Goal: Find specific page/section: Find specific page/section

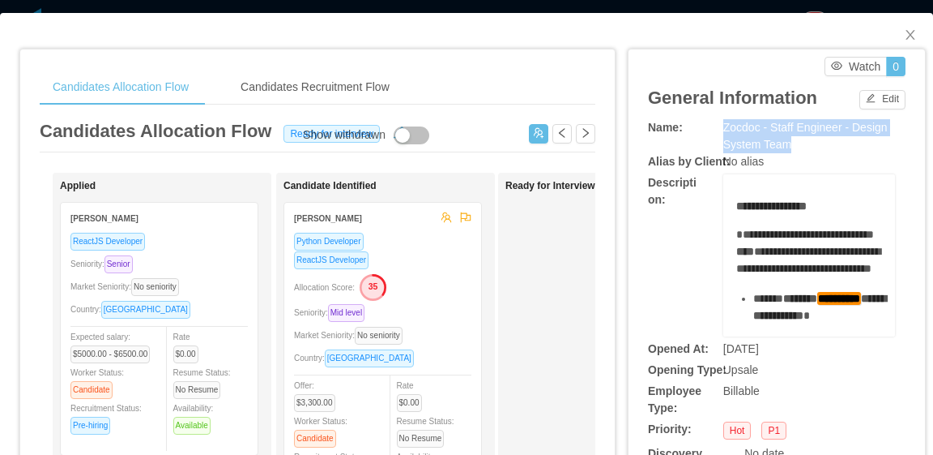
drag, startPoint x: 790, startPoint y: 149, endPoint x: 717, endPoint y: 122, distance: 77.7
click at [724, 122] on div "Zocdoc - Staff Engineer - Design System Team" at bounding box center [810, 136] width 172 height 34
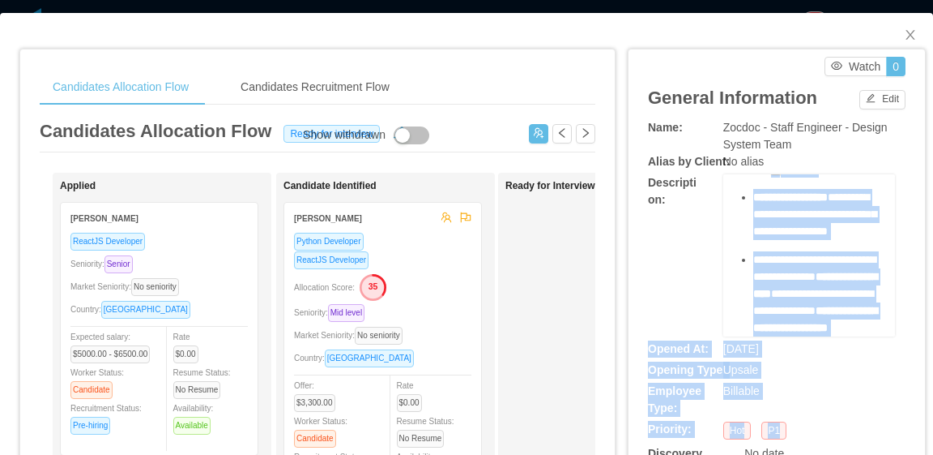
scroll to position [1449, 0]
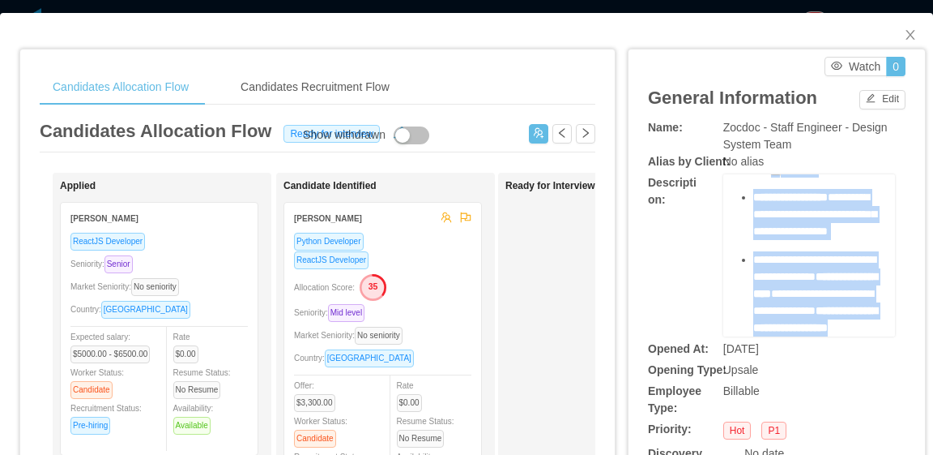
drag, startPoint x: 726, startPoint y: 203, endPoint x: 826, endPoint y: 329, distance: 161.0
copy div "**********"
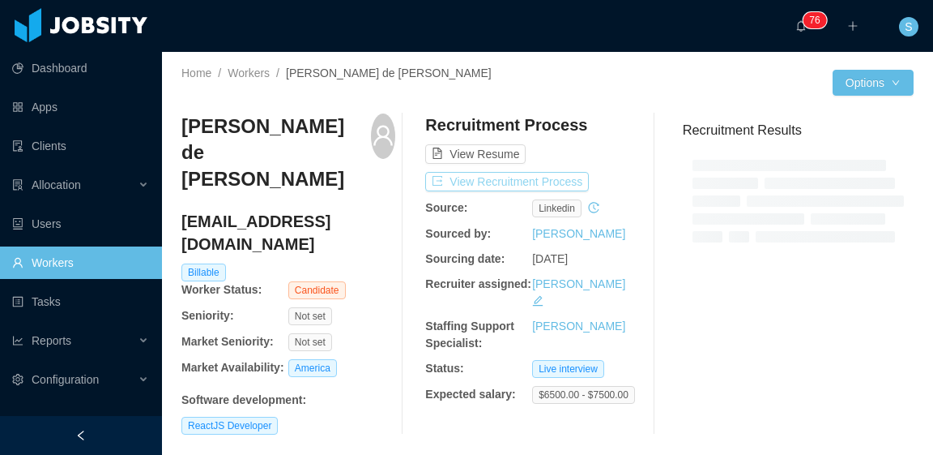
click at [570, 179] on button "View Recruitment Process" at bounding box center [507, 181] width 164 height 19
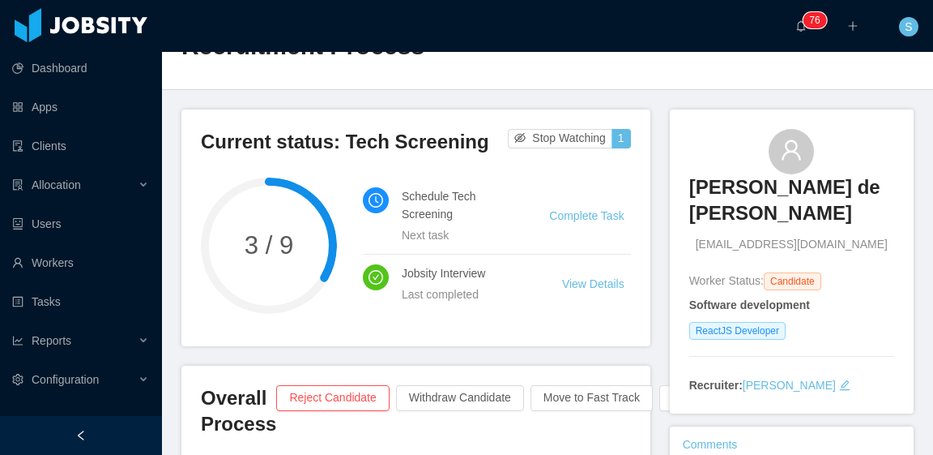
scroll to position [81, 0]
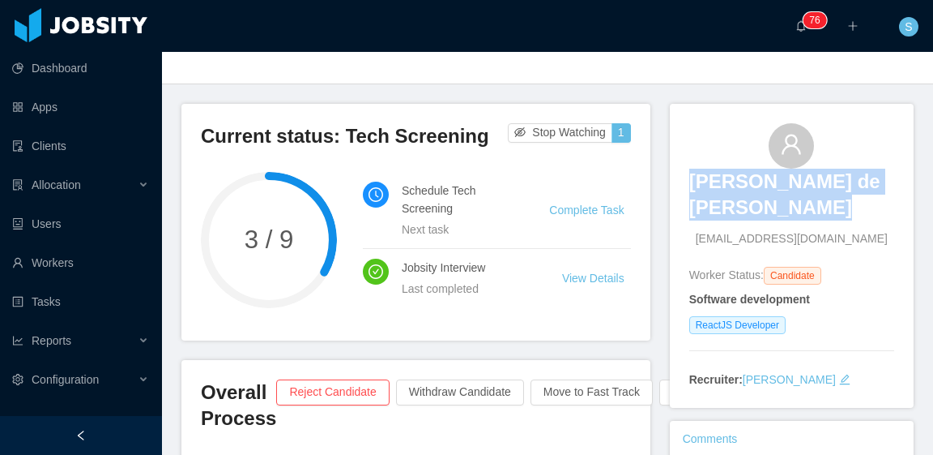
drag, startPoint x: 672, startPoint y: 170, endPoint x: 780, endPoint y: 217, distance: 117.6
click at [780, 217] on div "Luis Mauricio de Paula Wouters luiswouters@gmail.com Worker Status: Candidate S…" at bounding box center [792, 256] width 244 height 305
copy h3 "Luis Mauricio de Paula Wouters"
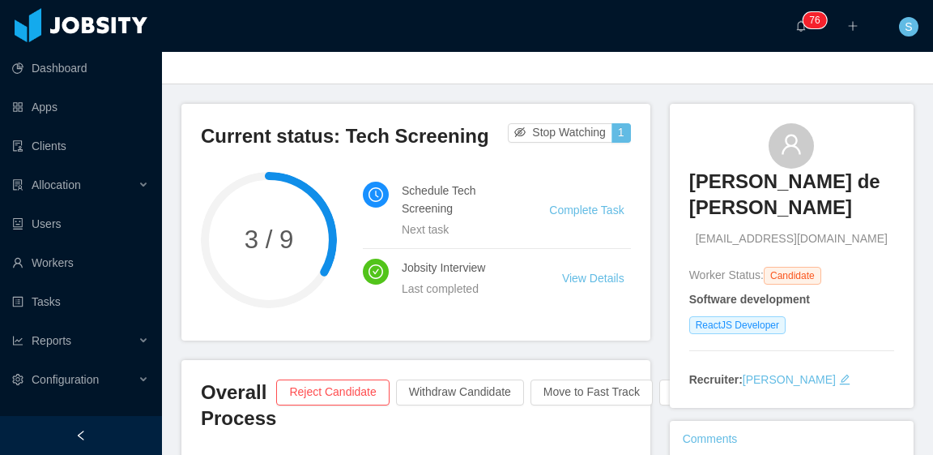
click at [891, 297] on div "Luis Mauricio de Paula Wouters luiswouters@gmail.com Worker Status: Candidate S…" at bounding box center [792, 256] width 244 height 305
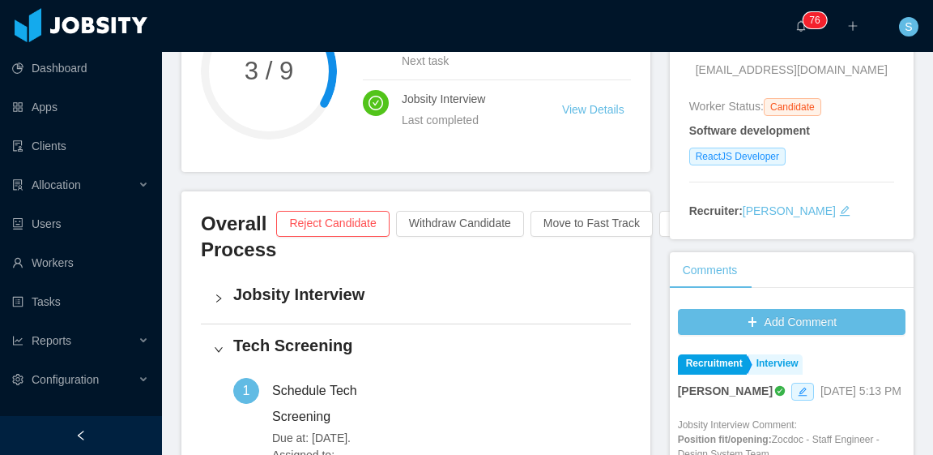
scroll to position [0, 0]
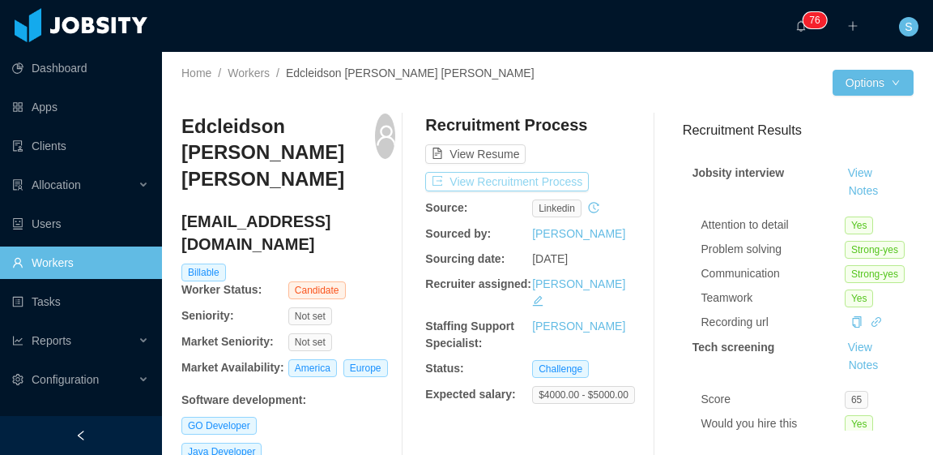
click at [557, 180] on button "View Recruitment Process" at bounding box center [507, 181] width 164 height 19
